Goal: Information Seeking & Learning: Learn about a topic

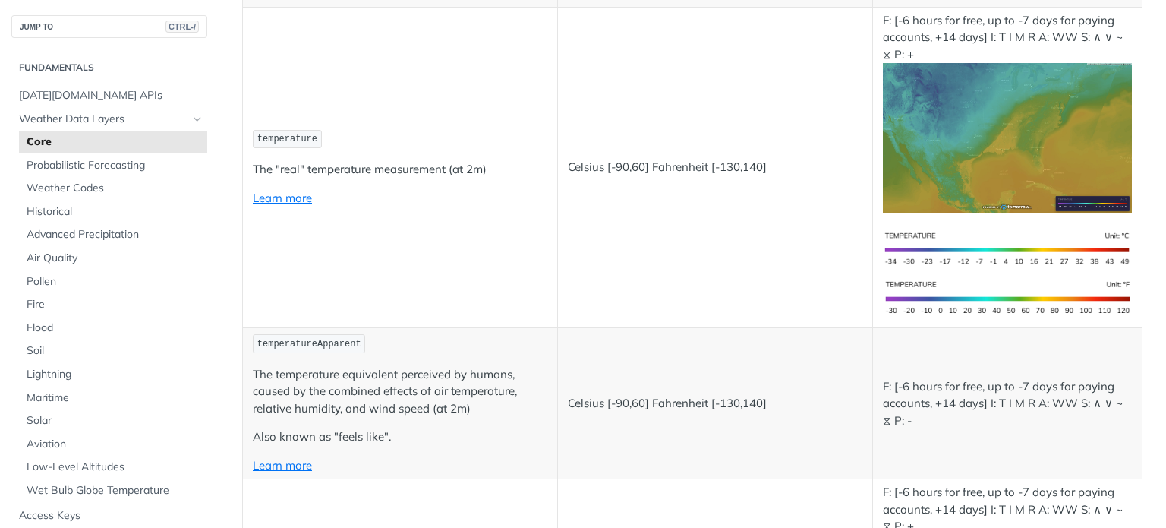
scroll to position [298, 0]
click at [134, 118] on span "Weather Data Layers" at bounding box center [103, 119] width 169 height 15
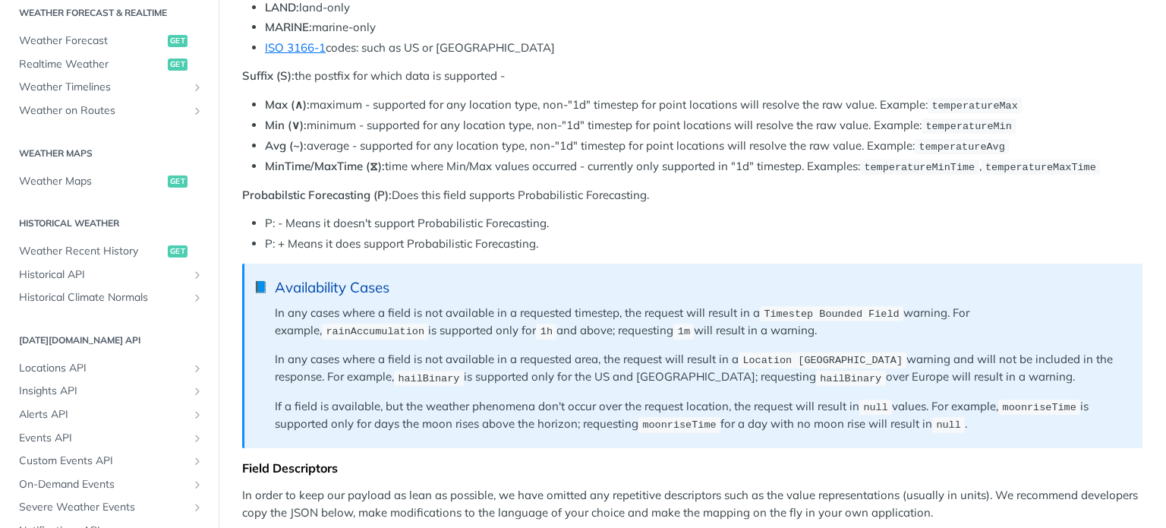
scroll to position [750, 0]
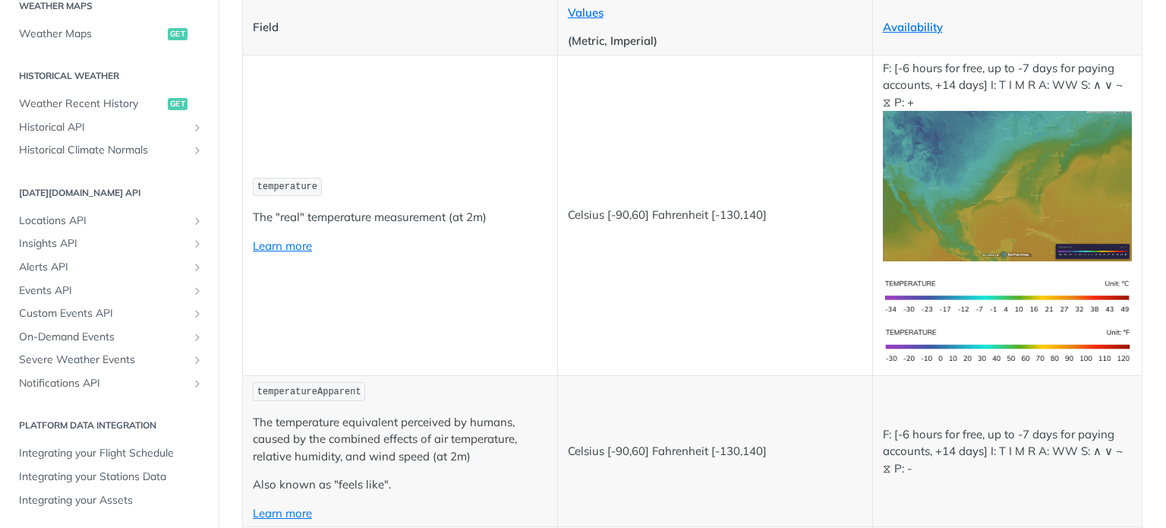
scroll to position [255, 0]
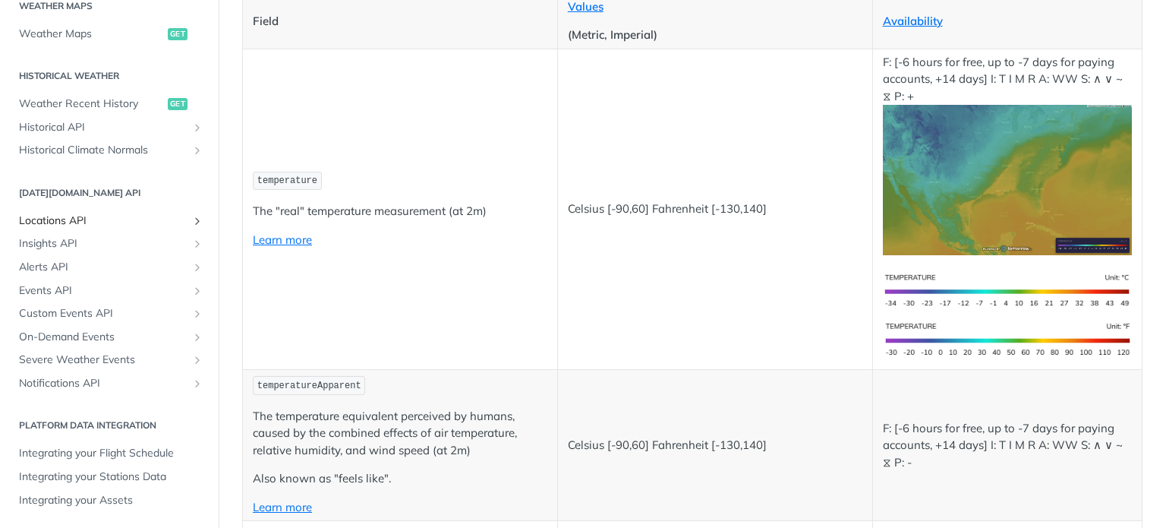
click at [191, 222] on icon "Show subpages for Locations API" at bounding box center [197, 221] width 12 height 12
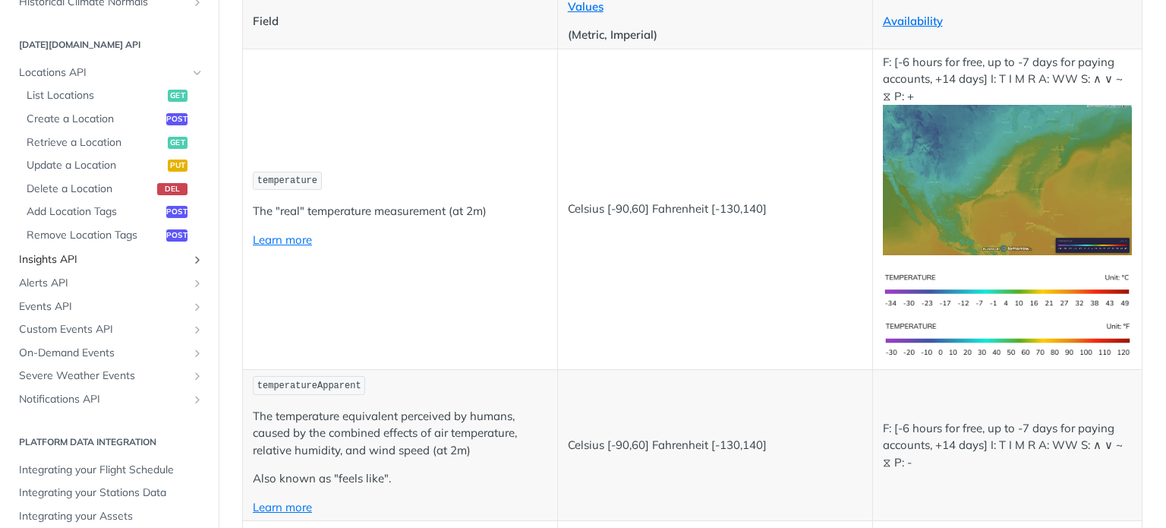
scroll to position [1002, 0]
click at [191, 376] on icon "Show subpages for Severe Weather Events" at bounding box center [197, 376] width 12 height 12
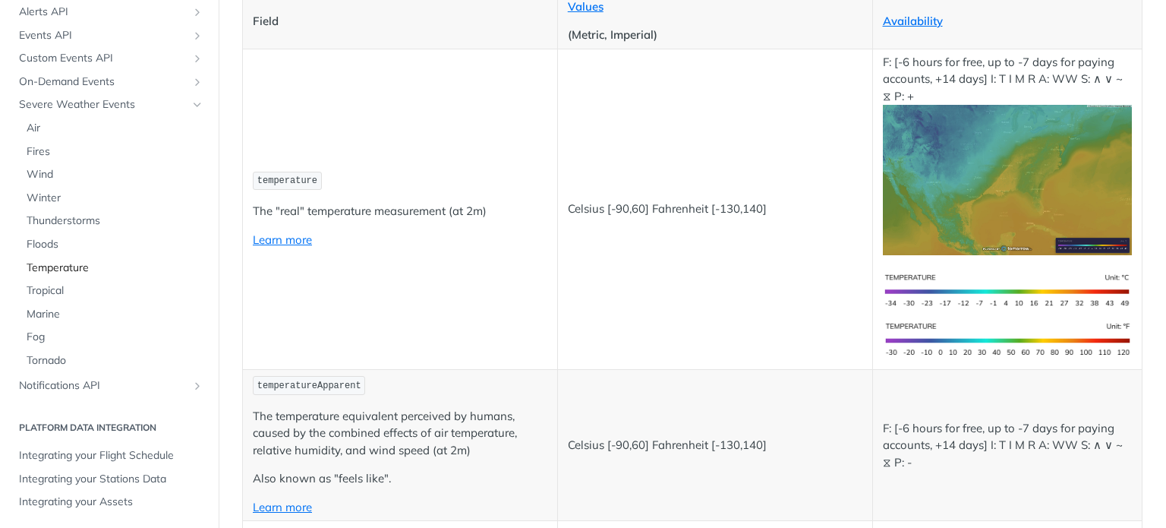
scroll to position [1274, 0]
click at [39, 175] on span "Wind" at bounding box center [115, 173] width 177 height 15
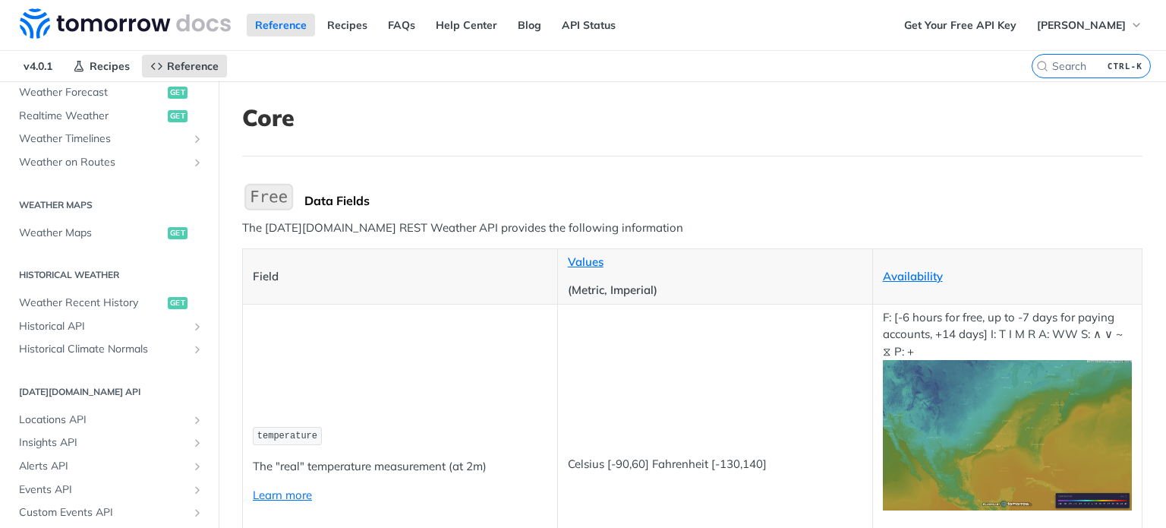
scroll to position [854, 0]
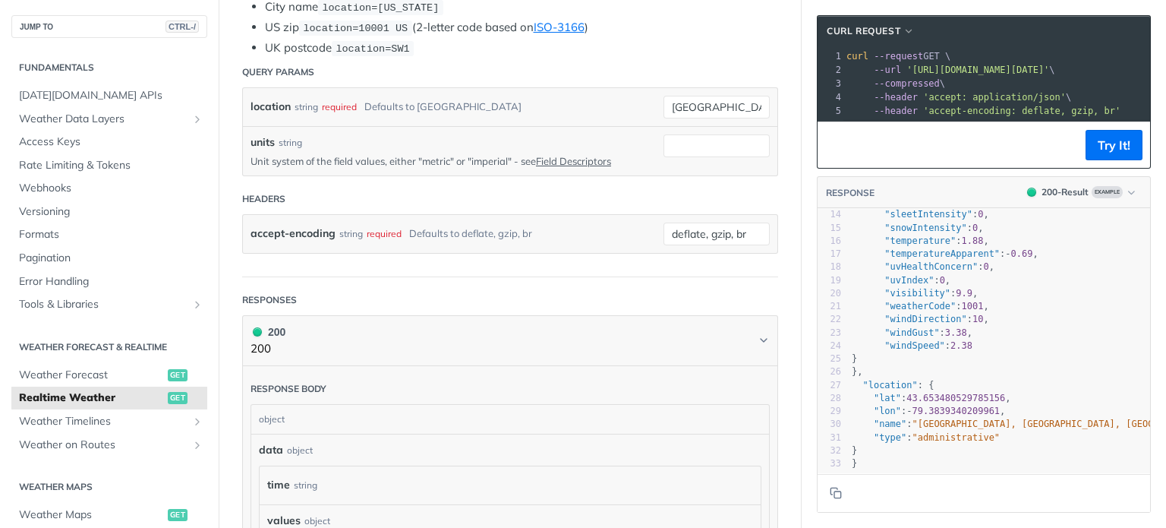
scroll to position [195, 0]
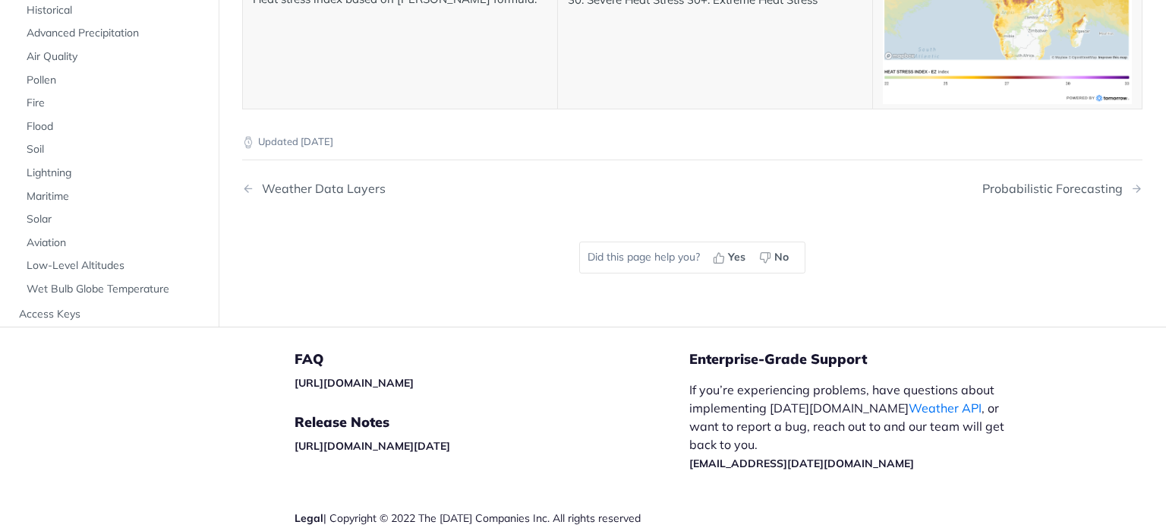
scroll to position [8297, 0]
